Goal: Information Seeking & Learning: Check status

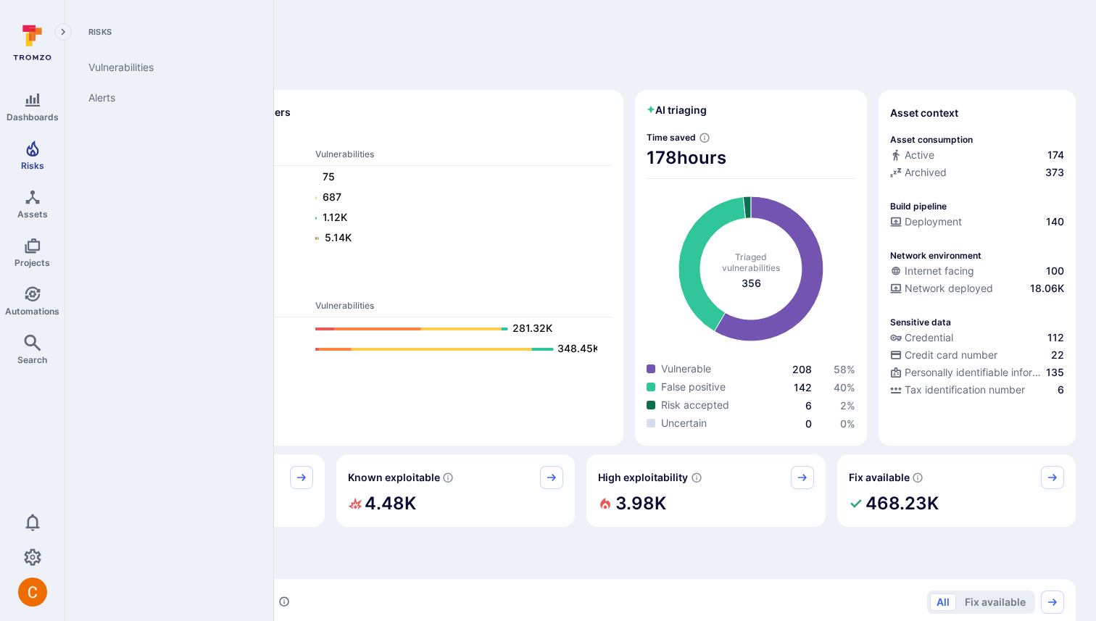
click at [39, 155] on icon "Risks" at bounding box center [32, 148] width 17 height 17
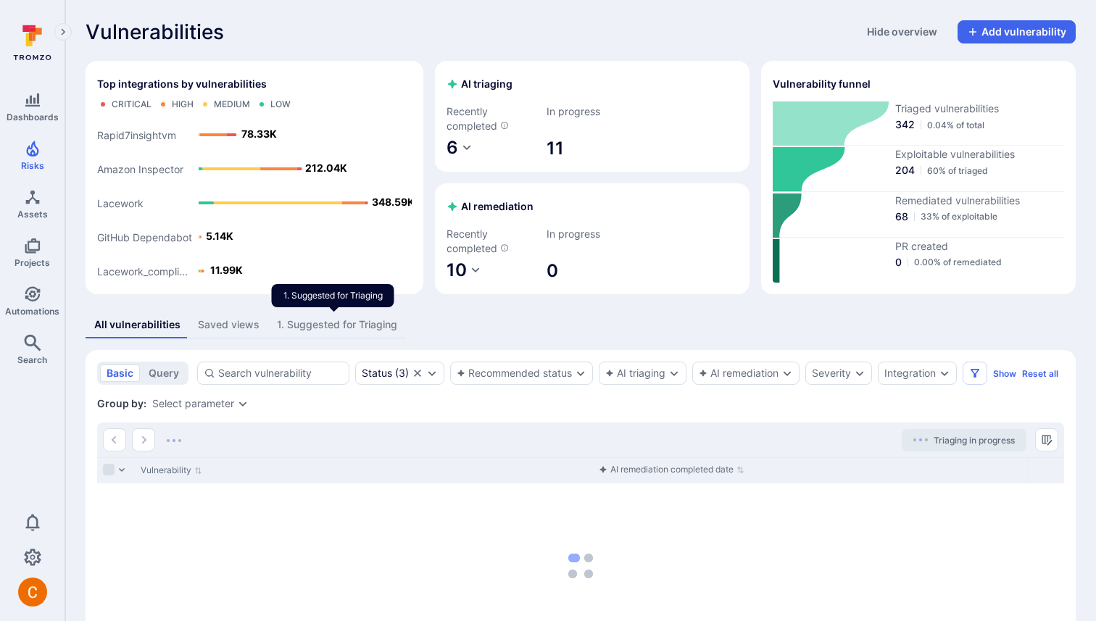
click at [297, 328] on div "1. Suggested for Triaging" at bounding box center [337, 325] width 120 height 15
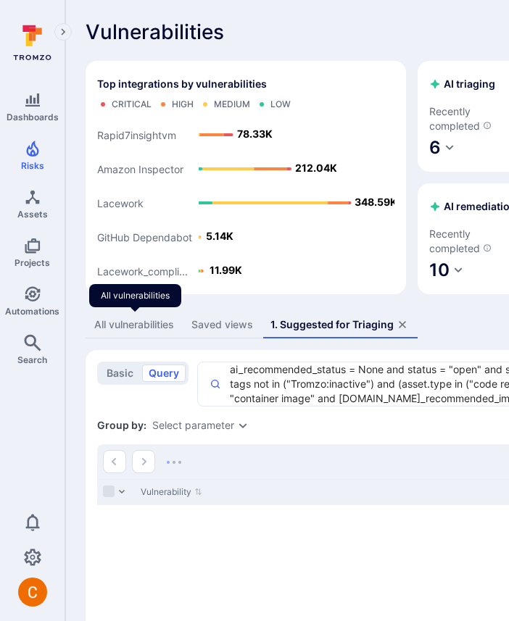
click at [147, 326] on div "All vulnerabilities" at bounding box center [134, 325] width 80 height 15
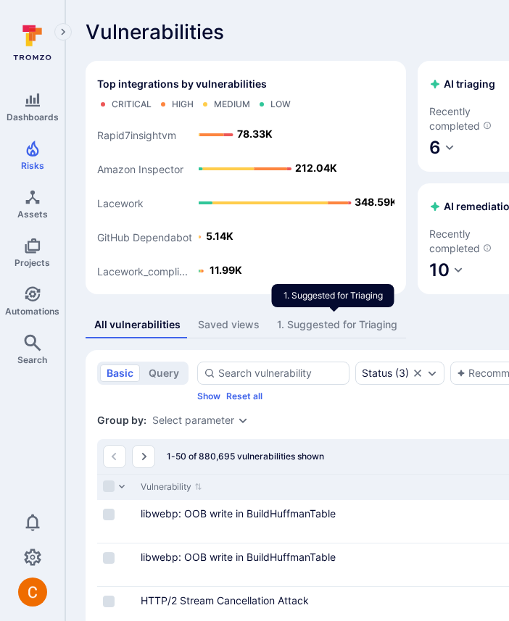
click at [318, 324] on div "1. Suggested for Triaging" at bounding box center [337, 325] width 120 height 15
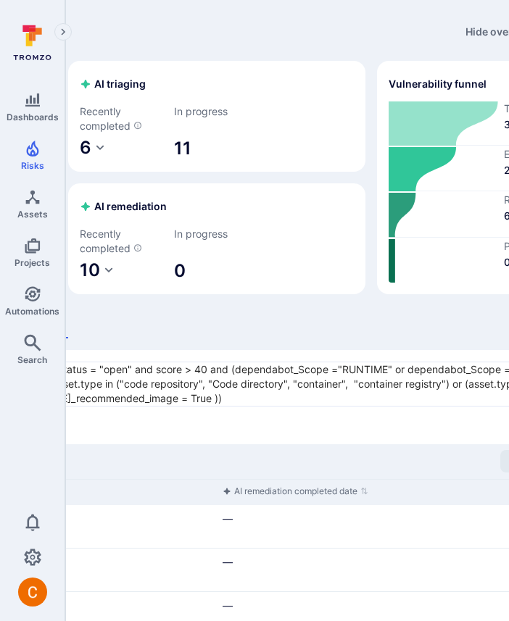
scroll to position [0, 529]
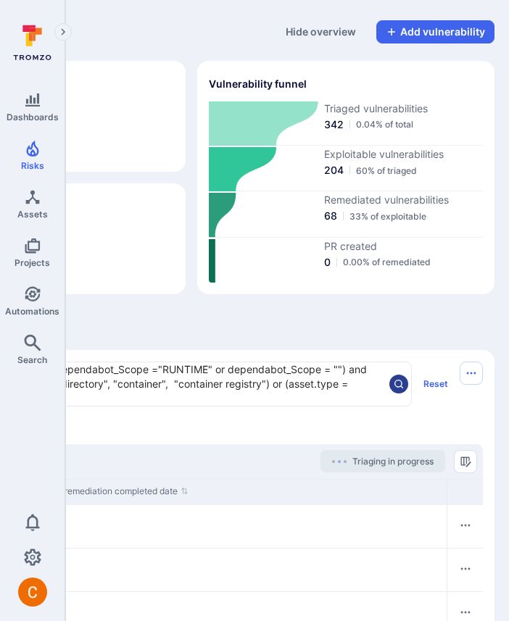
click at [399, 386] on icon "search" at bounding box center [399, 385] width 12 height 12
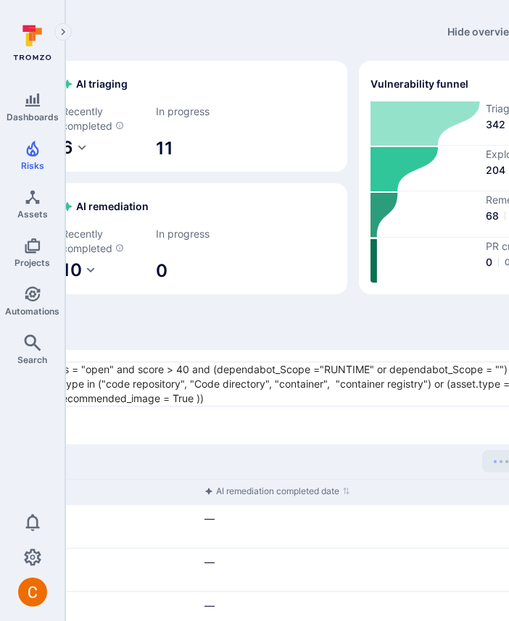
scroll to position [0, 535]
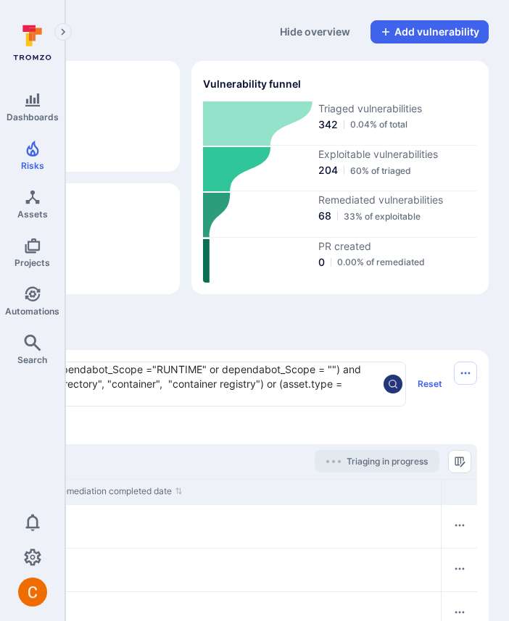
click at [400, 386] on button "search" at bounding box center [393, 384] width 19 height 19
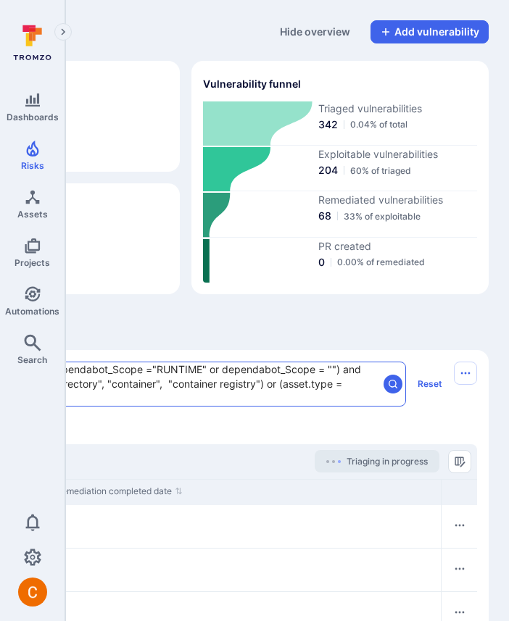
click at [333, 373] on textarea "ai_recommended_status = None and status = "open" and score > 40 and (dependabot…" at bounding box center [32, 385] width 692 height 44
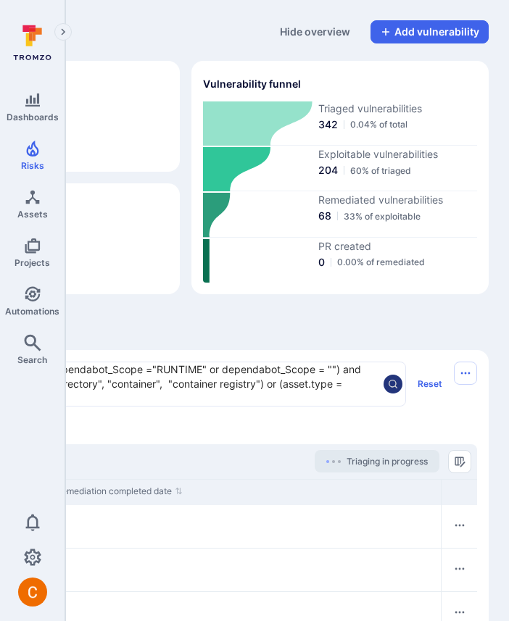
click at [392, 386] on icon "search" at bounding box center [393, 385] width 12 height 12
click at [331, 368] on textarea "ai_recommended_status = None and status = "open" and score > 40 and (dependabot…" at bounding box center [32, 385] width 692 height 44
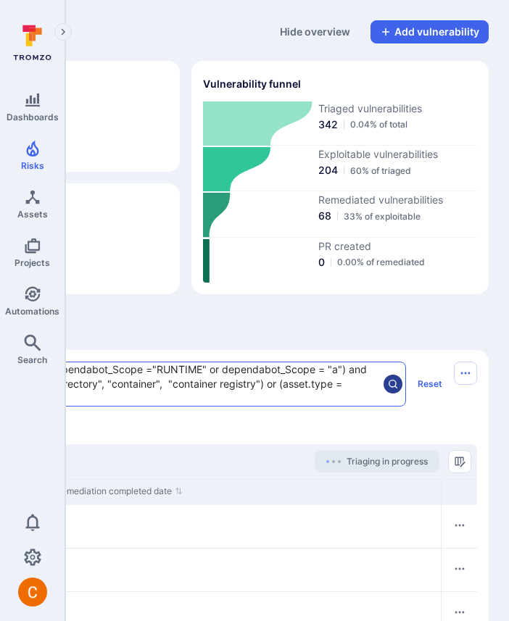
type textarea "ai_recommended_status = None and status = "open" and score > 40 and (dependabot…"
click at [395, 384] on icon "search" at bounding box center [393, 385] width 12 height 12
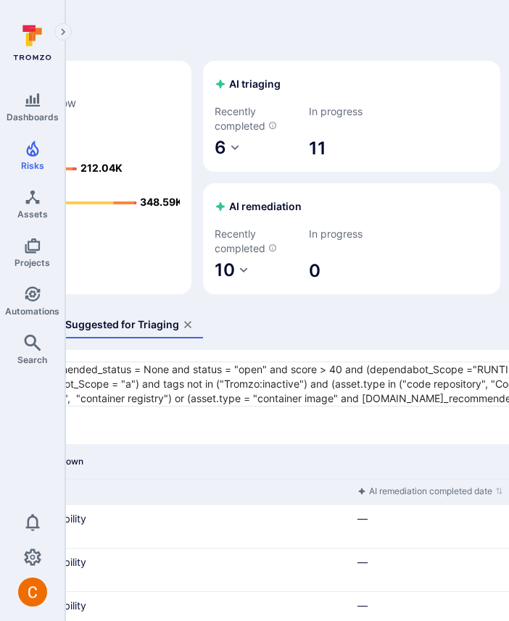
scroll to position [0, 12]
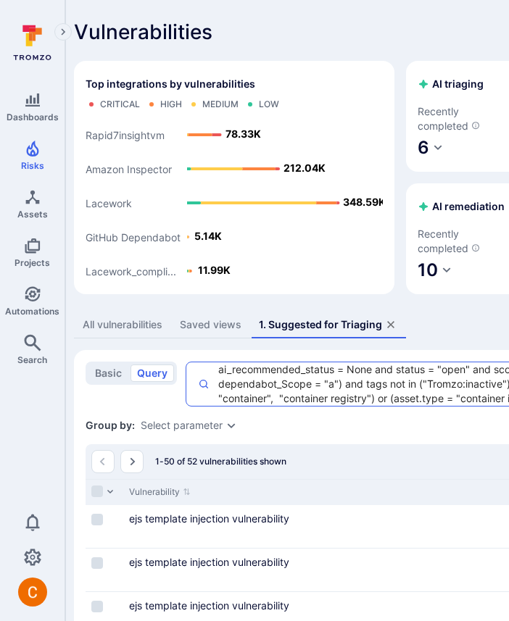
click at [344, 390] on textarea "ai_recommended_status = None and status = "open" and score > 40 and (dependabot…" at bounding box center [507, 385] width 595 height 44
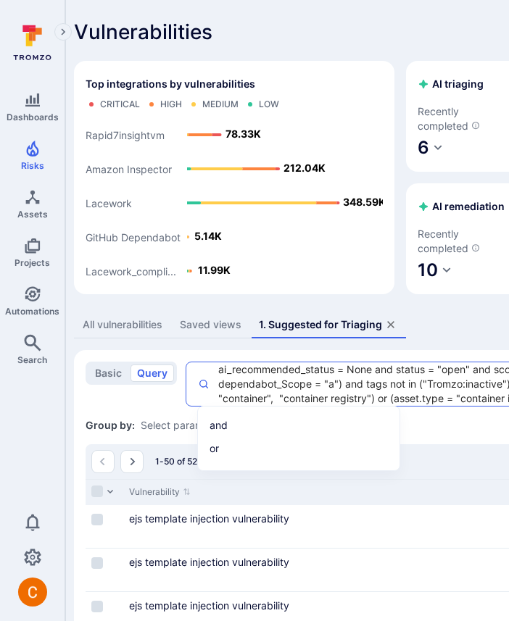
click at [337, 372] on textarea "ai_recommended_status = None and status = "open" and score > 40 and (dependabot…" at bounding box center [507, 385] width 595 height 44
